Goal: Task Accomplishment & Management: Complete application form

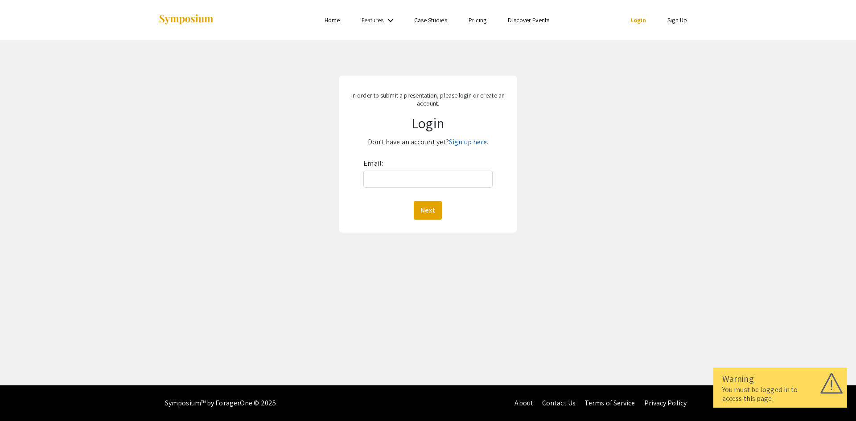
click at [453, 144] on link "Sign up here." at bounding box center [468, 141] width 39 height 9
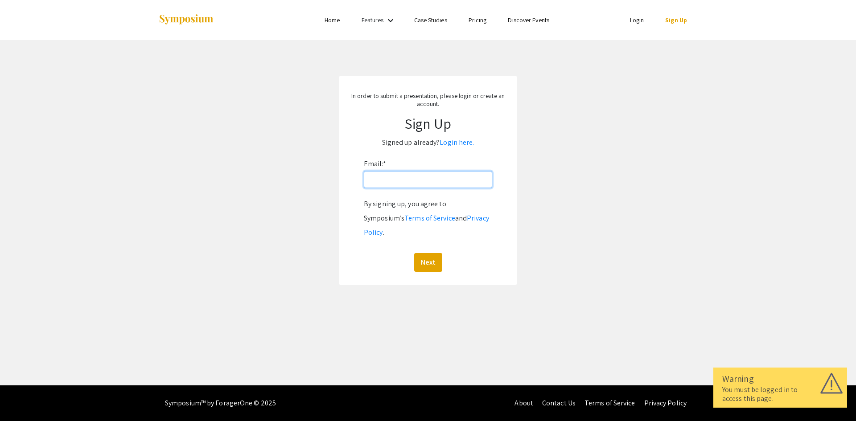
click at [418, 178] on input "Email: *" at bounding box center [428, 179] width 128 height 17
type input "[EMAIL_ADDRESS][DOMAIN_NAME]"
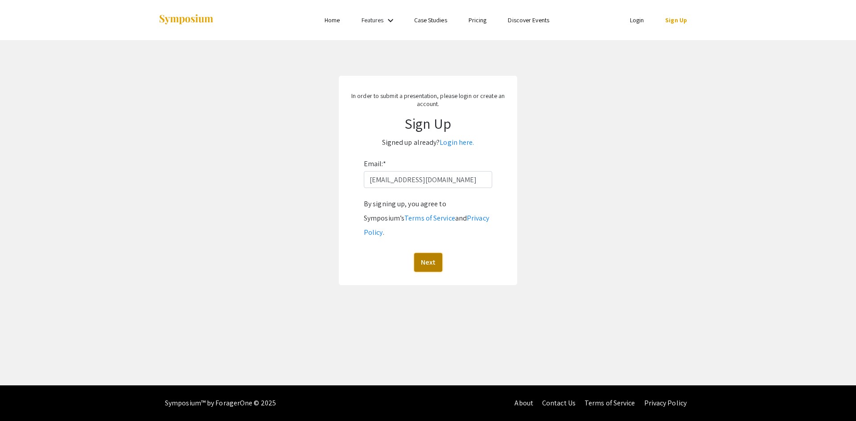
click at [424, 253] on button "Next" at bounding box center [428, 262] width 28 height 19
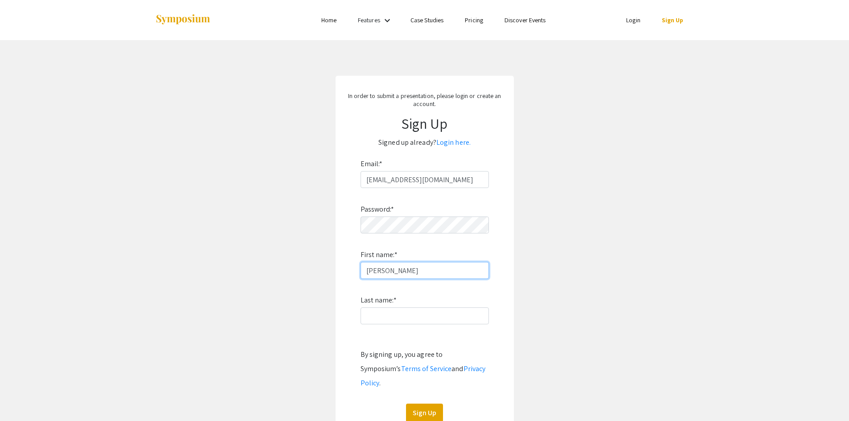
type input "[PERSON_NAME]"
click at [421, 404] on button "Sign Up" at bounding box center [424, 413] width 37 height 19
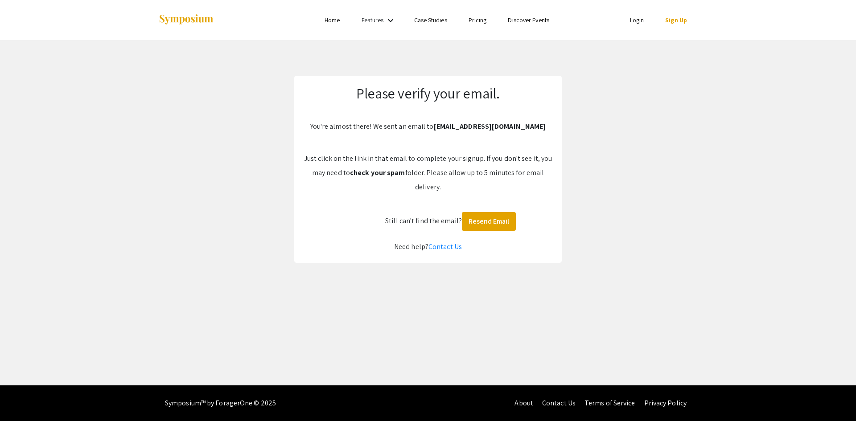
click at [629, 27] on ul "Login Sign Up" at bounding box center [609, 20] width 178 height 40
click at [631, 26] on ul "Login Sign Up" at bounding box center [609, 20] width 178 height 40
click at [636, 23] on link "Login" at bounding box center [637, 20] width 14 height 8
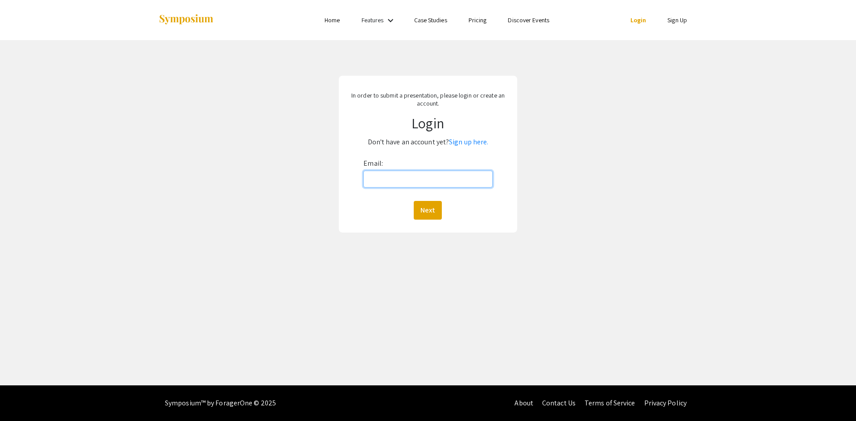
drag, startPoint x: 456, startPoint y: 176, endPoint x: 500, endPoint y: 161, distance: 46.2
click at [456, 176] on input "Email:" at bounding box center [427, 179] width 129 height 17
type input "[EMAIL_ADDRESS][DOMAIN_NAME]"
click at [432, 204] on button "Next" at bounding box center [427, 210] width 28 height 19
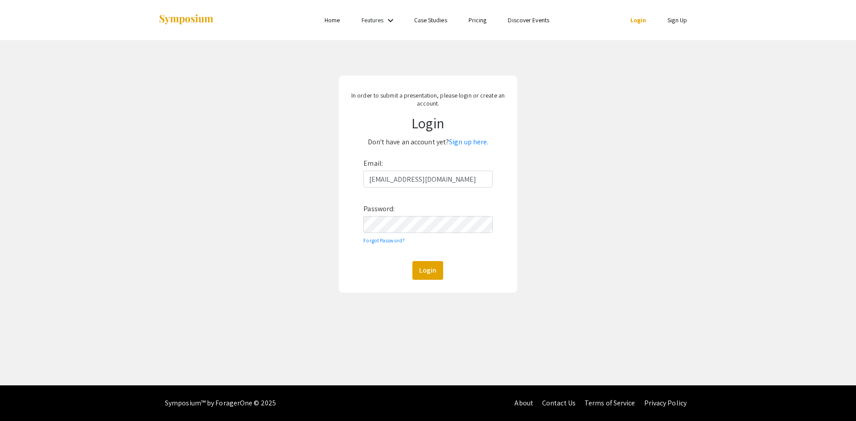
drag, startPoint x: 353, startPoint y: 257, endPoint x: 389, endPoint y: 257, distance: 35.2
click at [355, 256] on form "Email: jes00050@mix.wvu.edu Password: Forgot Password? Login" at bounding box center [427, 217] width 161 height 123
click at [437, 275] on button "Login" at bounding box center [427, 270] width 31 height 19
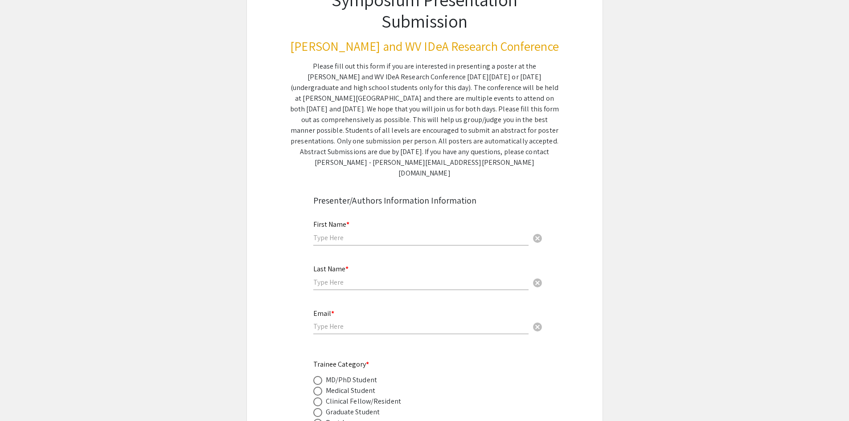
scroll to position [89, 0]
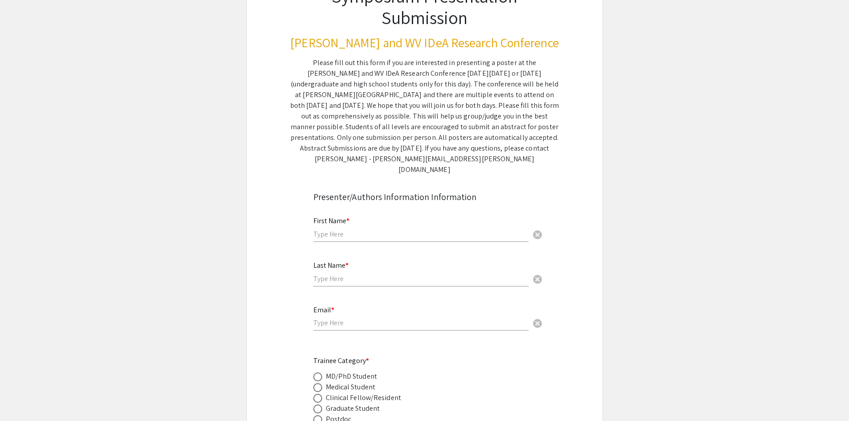
click at [336, 216] on mat-label "First Name *" at bounding box center [331, 220] width 36 height 9
click at [340, 229] on input "text" at bounding box center [420, 233] width 215 height 9
type input "[PERSON_NAME]"
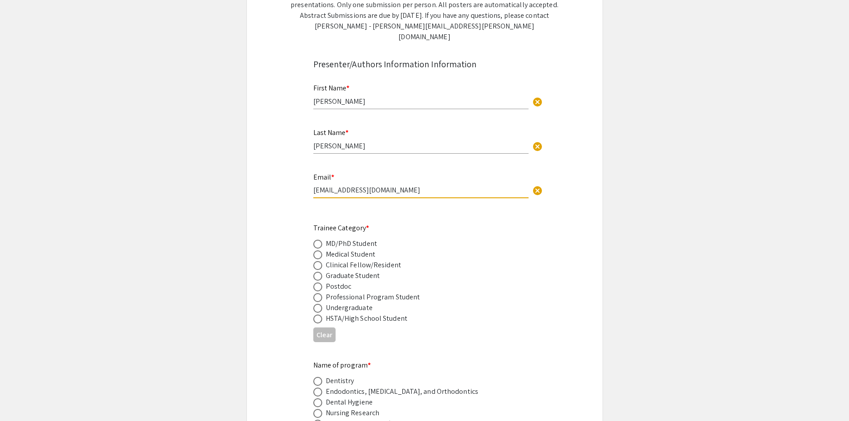
scroll to position [223, 0]
type input "[EMAIL_ADDRESS][DOMAIN_NAME]"
click at [314, 260] on span at bounding box center [317, 264] width 9 height 9
click at [314, 260] on input "radio" at bounding box center [317, 264] width 9 height 9
radio input "true"
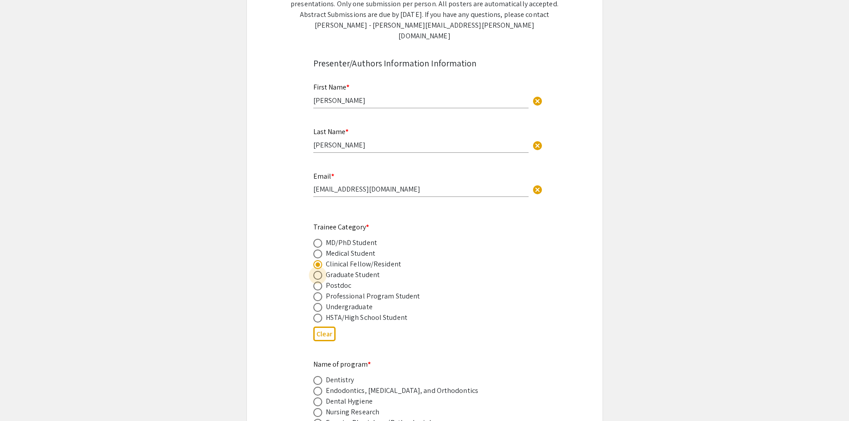
click at [317, 271] on span at bounding box center [317, 275] width 9 height 9
click at [317, 271] on input "radio" at bounding box center [317, 275] width 9 height 9
radio input "true"
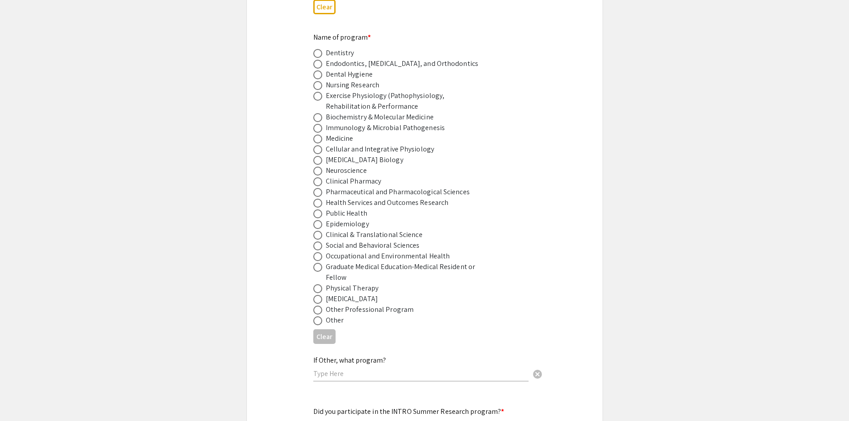
scroll to position [535, 0]
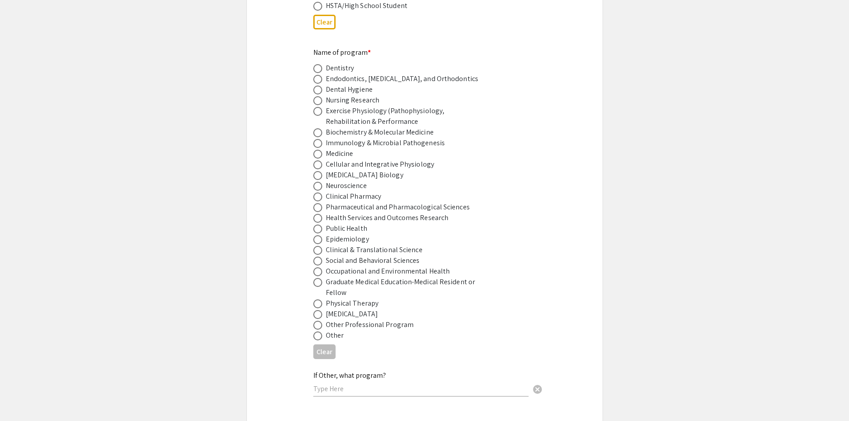
click at [317, 107] on span at bounding box center [317, 111] width 9 height 9
click at [317, 107] on input "radio" at bounding box center [317, 111] width 9 height 9
radio input "true"
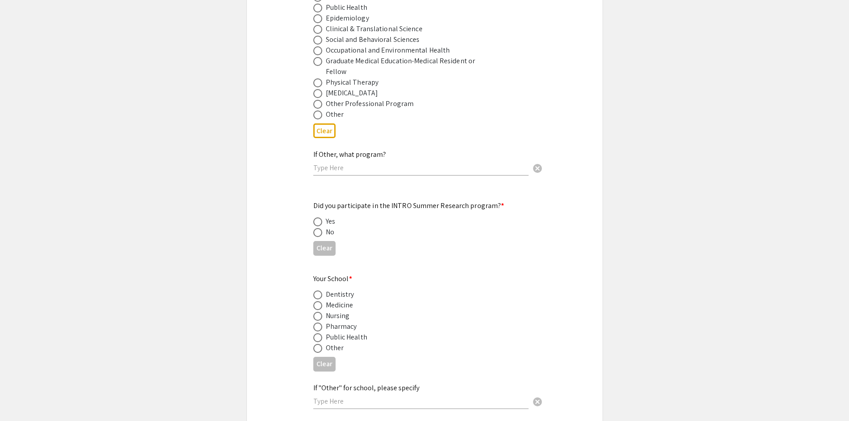
scroll to position [757, 0]
click at [316, 226] on span at bounding box center [317, 230] width 9 height 9
click at [316, 226] on input "radio" at bounding box center [317, 230] width 9 height 9
radio input "true"
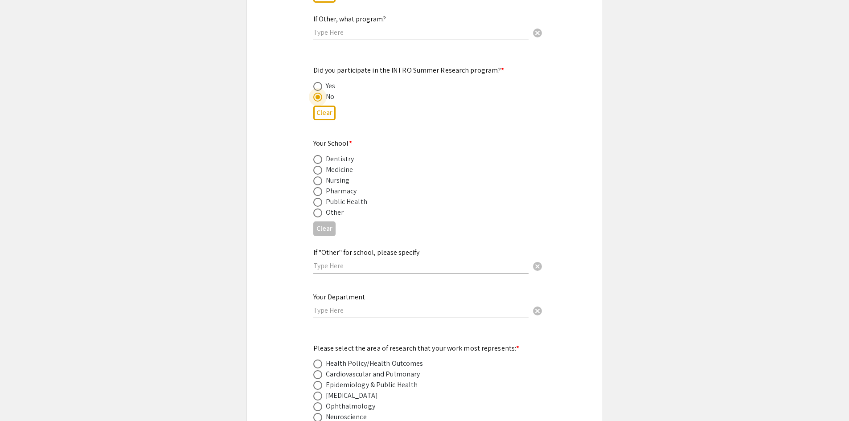
click at [321, 166] on span at bounding box center [317, 170] width 9 height 9
click at [321, 166] on input "radio" at bounding box center [317, 170] width 9 height 9
radio input "true"
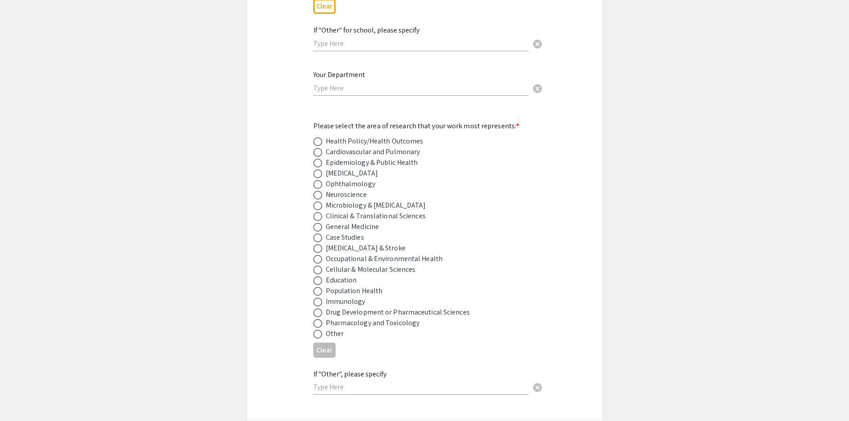
scroll to position [1114, 0]
click at [340, 83] on input "text" at bounding box center [420, 87] width 215 height 9
type input "Human Performance"
click at [519, 210] on div "Clinical & Translational Sciences" at bounding box center [417, 215] width 209 height 11
drag, startPoint x: 320, startPoint y: 115, endPoint x: 500, endPoint y: 145, distance: 182.5
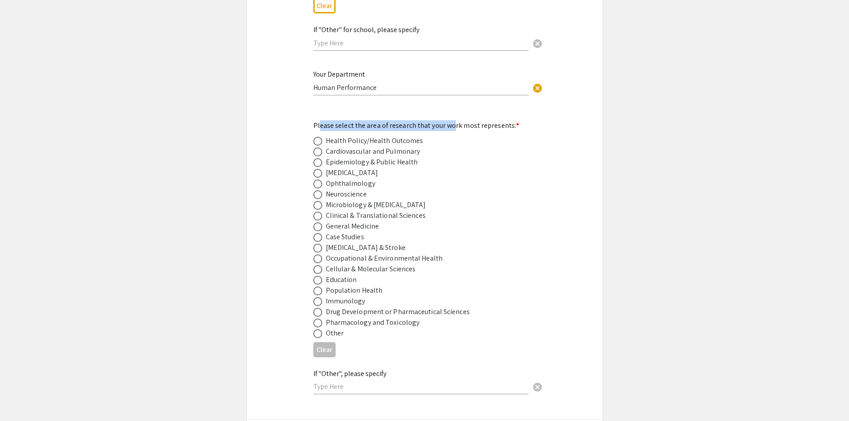
click at [454, 121] on mat-label "Please select the area of research that your work most represents: *" at bounding box center [416, 125] width 206 height 9
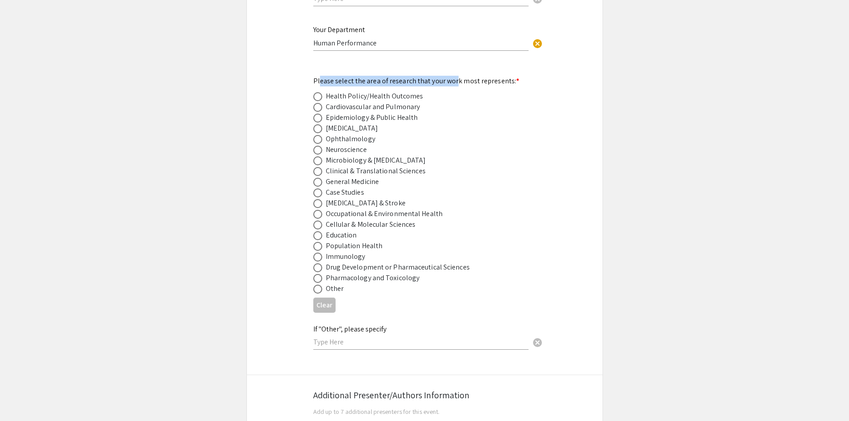
click at [318, 221] on span at bounding box center [317, 225] width 9 height 9
click at [318, 221] on input "radio" at bounding box center [317, 225] width 9 height 9
radio input "true"
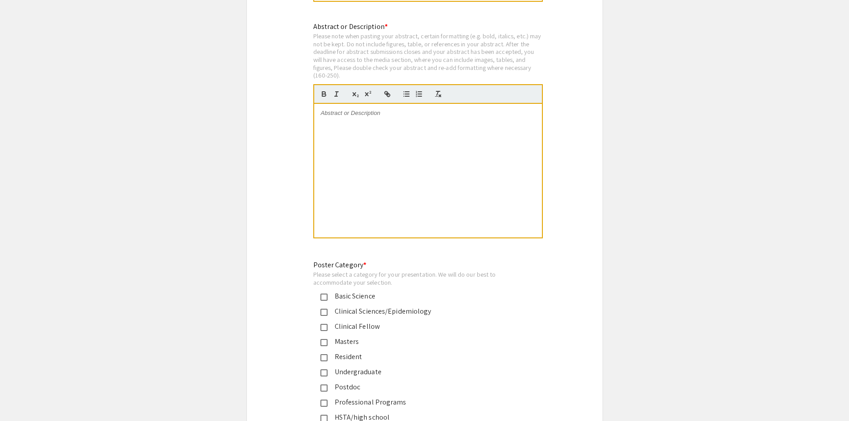
scroll to position [1916, 0]
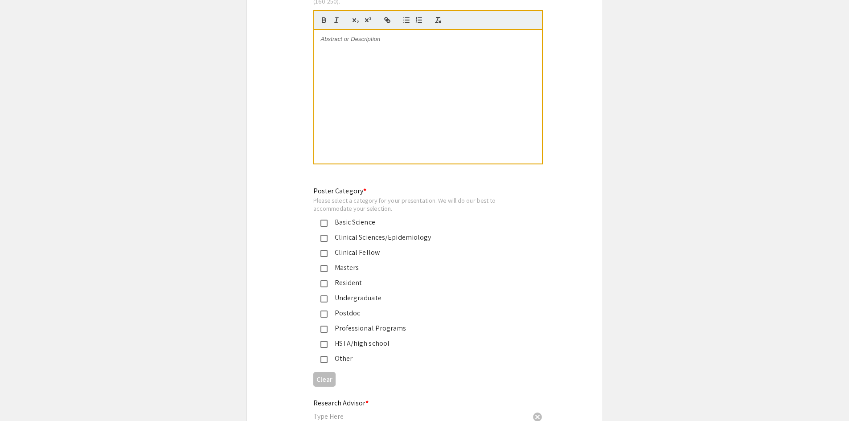
click at [325, 220] on mat-pseudo-checkbox at bounding box center [323, 223] width 7 height 7
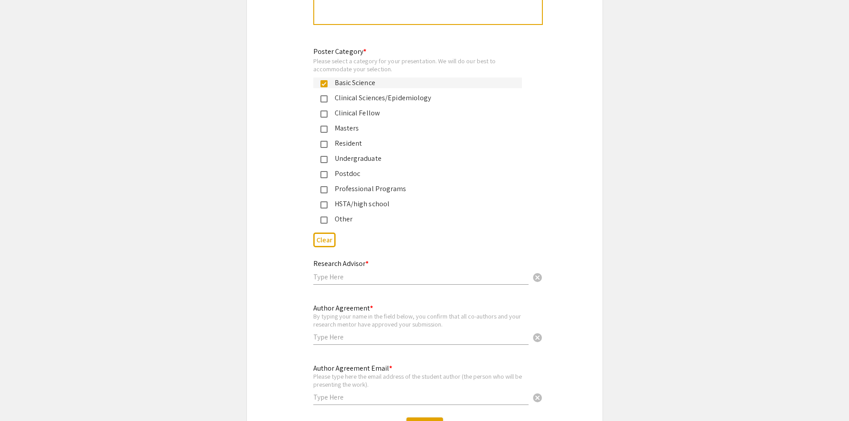
scroll to position [2094, 0]
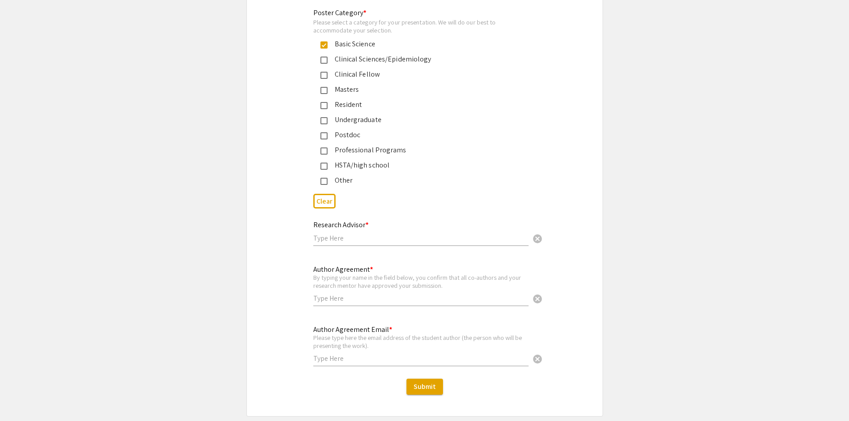
click at [359, 233] on input "text" at bounding box center [420, 237] width 215 height 9
type input "[PERSON_NAME]"
click at [338, 294] on input "text" at bounding box center [420, 298] width 215 height 9
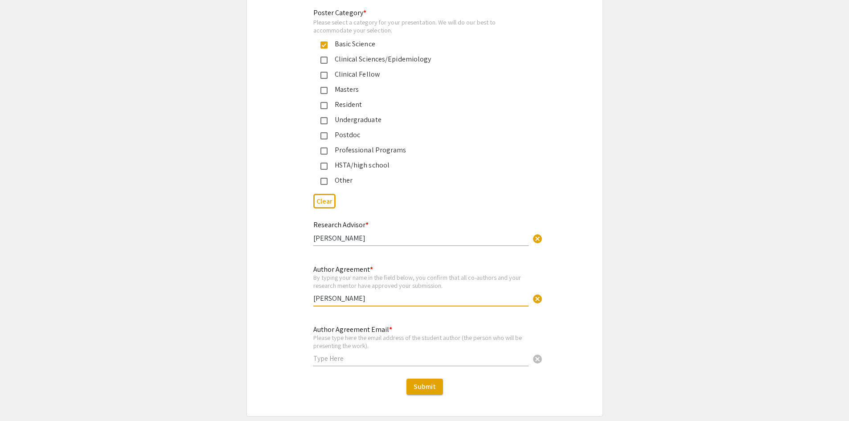
type input "[PERSON_NAME]"
click at [342, 354] on input "text" at bounding box center [420, 358] width 215 height 9
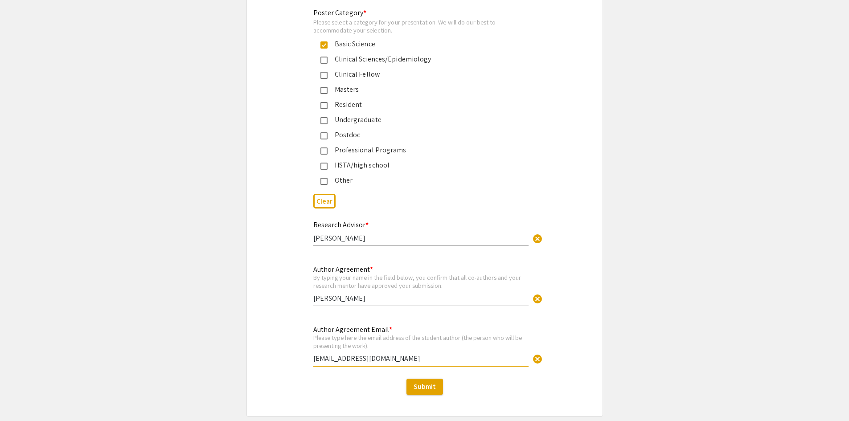
type input "[EMAIL_ADDRESS][DOMAIN_NAME]"
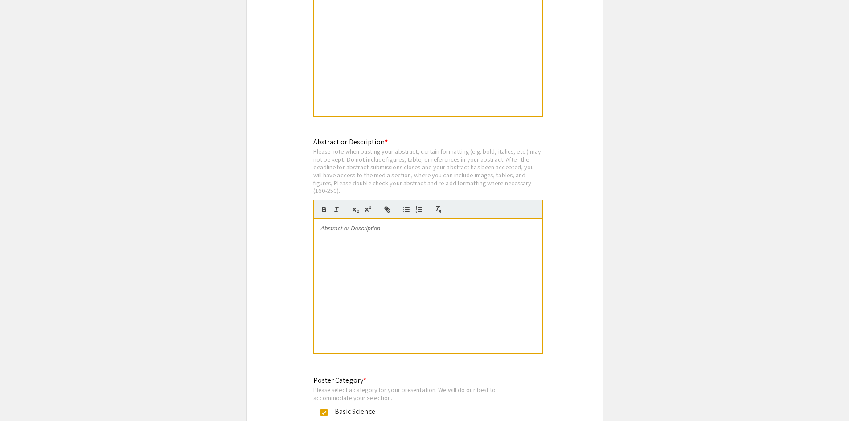
scroll to position [1738, 0]
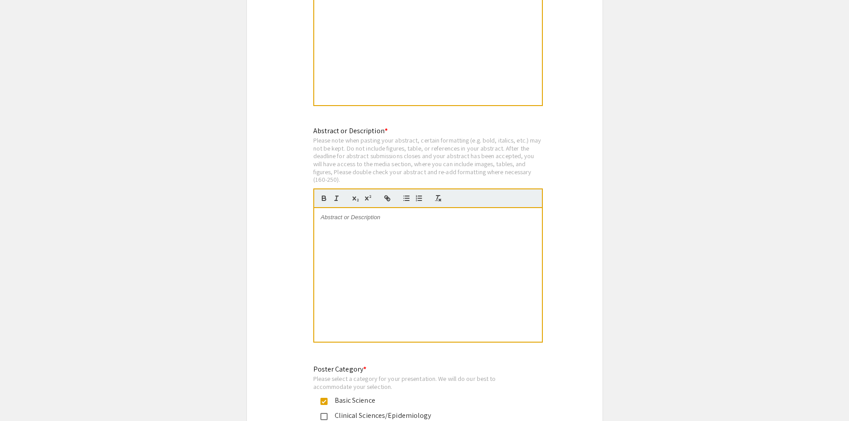
click at [350, 215] on div at bounding box center [428, 275] width 228 height 134
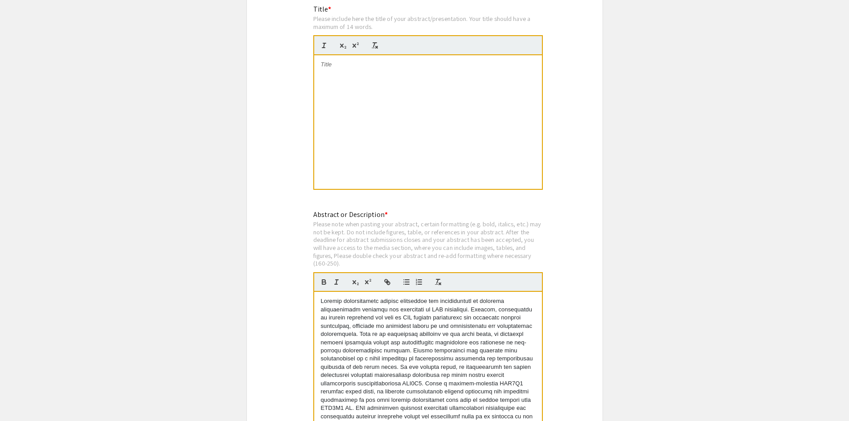
scroll to position [1515, 0]
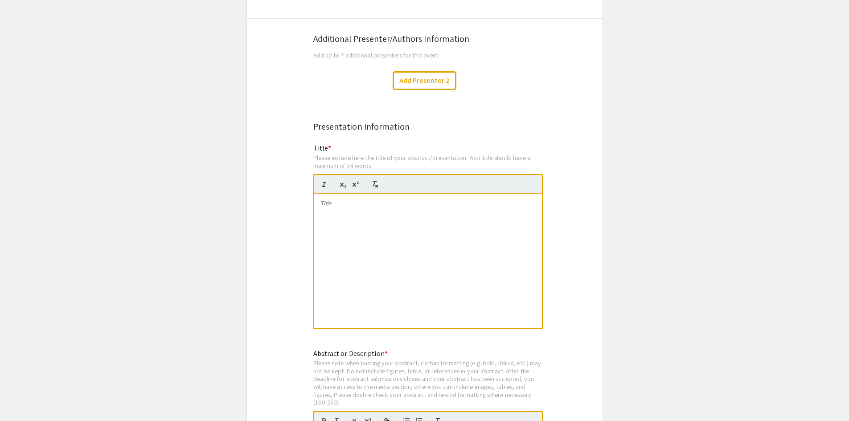
click at [392, 198] on div at bounding box center [428, 261] width 228 height 134
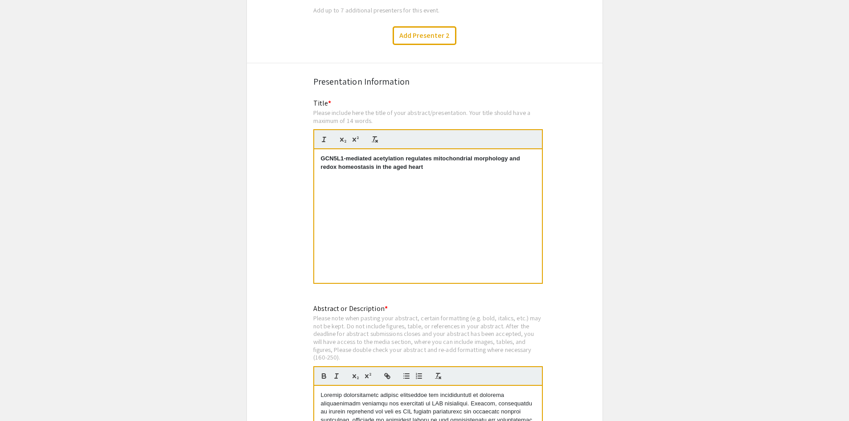
scroll to position [1560, 0]
click at [353, 156] on strong "GCN5L1-mediated acetylation regulates mitochondrial morphology and redox homeos…" at bounding box center [421, 163] width 201 height 15
click at [366, 156] on strong "GCN5L1-mediated acetylation regulates mitochondrial morphology and redox homeos…" at bounding box center [421, 163] width 201 height 15
click at [393, 156] on strong "GCN5L1-mediated acetylation regulates mitochondrial morphology and redox homeos…" at bounding box center [421, 163] width 201 height 15
click at [418, 156] on strong "GCN5L1-mediated acetylation regulates mitochondrial morphology and redox homeos…" at bounding box center [421, 163] width 201 height 15
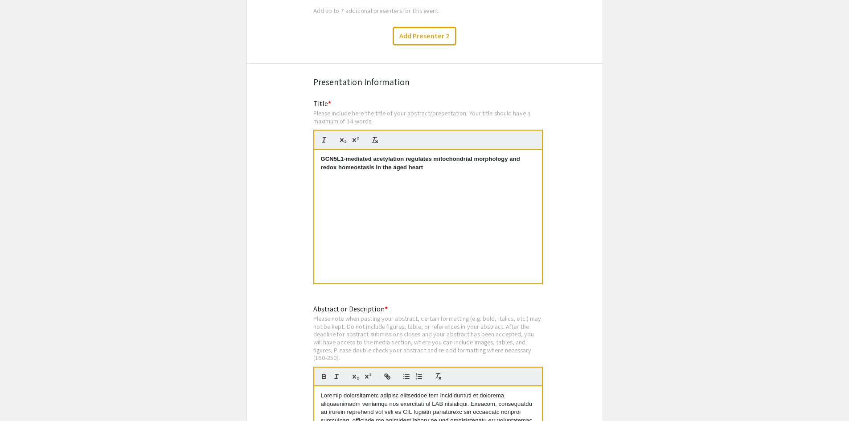
click at [434, 156] on strong "GCN5L1-mediated acetylation regulates mitochondrial morphology and redox homeos…" at bounding box center [421, 163] width 201 height 15
click at [374, 156] on strong "GCN5L1-mediated acetylation regulates mitochondrial morphology and redox homeos…" at bounding box center [421, 163] width 201 height 15
click at [379, 156] on strong "GCN5L1-mediated acetylation regulates mitochondrial morphology and redox homeos…" at bounding box center [421, 163] width 201 height 15
click at [426, 158] on p "GCN5L1-mediated acetylation regulates mitochondrial morphology and redox homeos…" at bounding box center [428, 163] width 214 height 16
click at [389, 156] on strong "GCN5L1-mediated acetylation regulates mitochondrial morphology and redox homeos…" at bounding box center [421, 163] width 201 height 15
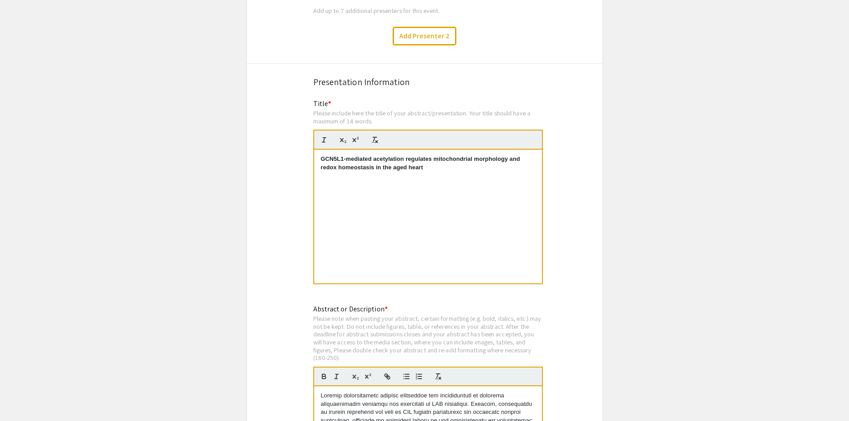
click at [390, 156] on strong "GCN5L1-mediated acetylation regulates mitochondrial morphology and redox homeos…" at bounding box center [421, 163] width 201 height 15
click at [414, 157] on strong "GCN5L1-mediated acetylation regulates mitochondrial morphology and redox homeos…" at bounding box center [421, 163] width 201 height 15
click at [423, 156] on strong "GCN5L1-mediated acetylation regulates mitochondrial morphology and redox homeos…" at bounding box center [421, 163] width 201 height 15
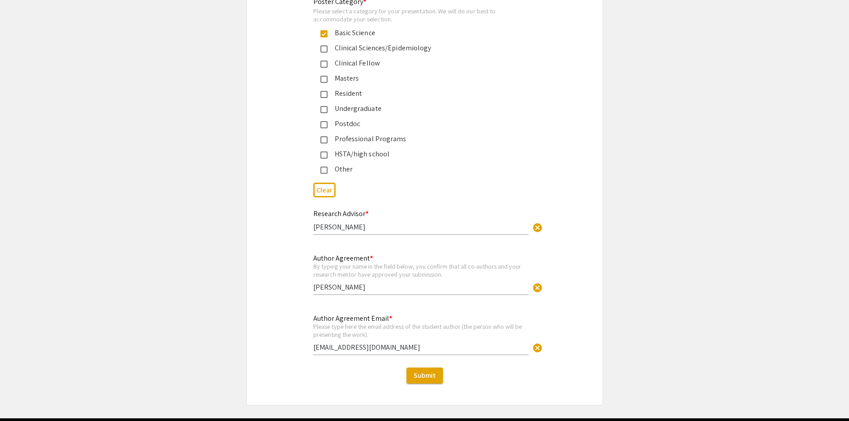
scroll to position [2083, 0]
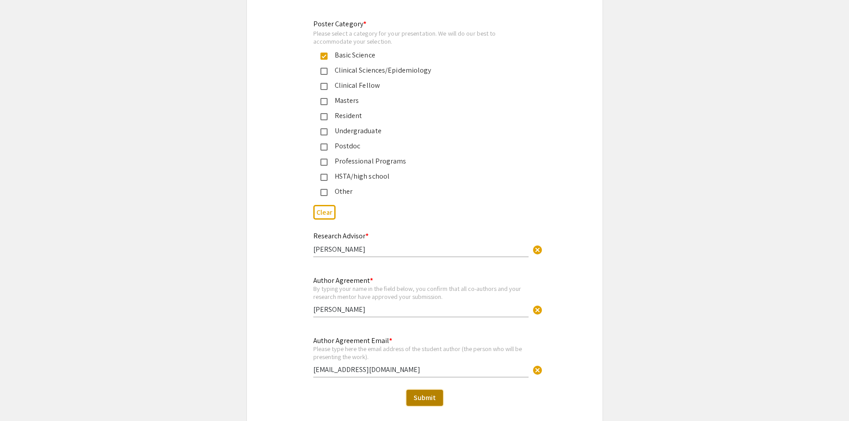
click at [419, 393] on span "Submit" at bounding box center [424, 397] width 22 height 9
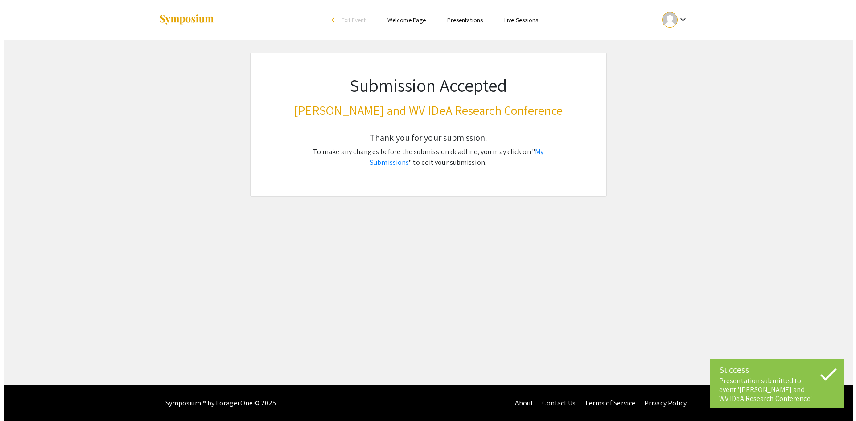
scroll to position [0, 0]
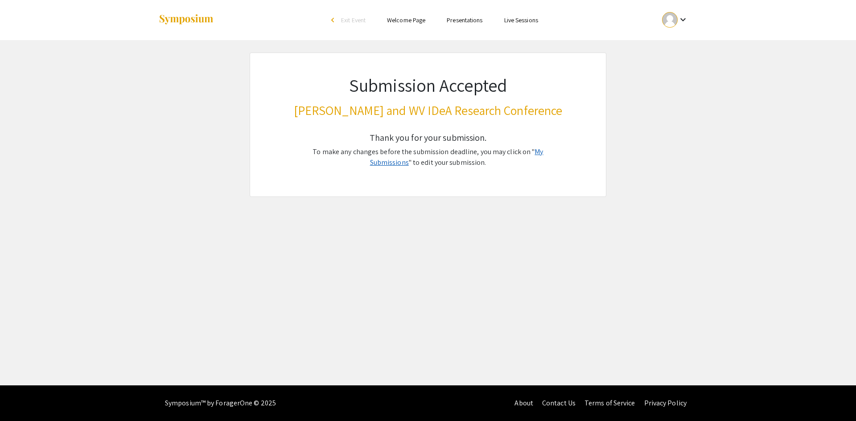
click at [542, 156] on link "My Submissions" at bounding box center [456, 157] width 173 height 20
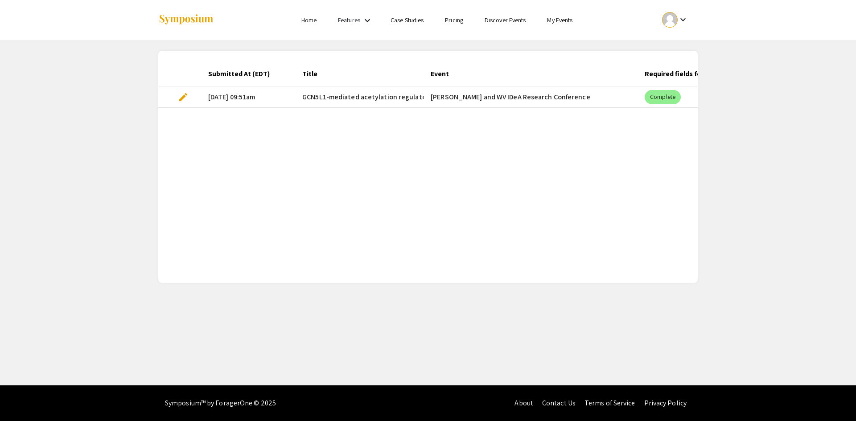
click at [558, 94] on mat-cell "[PERSON_NAME] and WV IDeA Research Conference" at bounding box center [530, 96] width 214 height 21
click at [186, 97] on span "edit" at bounding box center [183, 97] width 11 height 11
click at [383, 124] on div "Submitted At (EDT) Title Event Required fields for the current stage completed?…" at bounding box center [427, 166] width 539 height 211
